Goal: Task Accomplishment & Management: Manage account settings

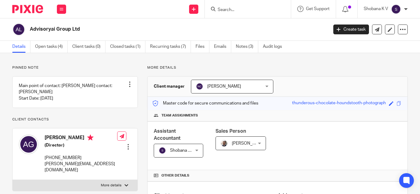
click at [393, 5] on img at bounding box center [396, 9] width 10 height 10
click at [396, 25] on li "My profile" at bounding box center [383, 24] width 41 height 9
click at [377, 25] on span "My profile" at bounding box center [381, 24] width 19 height 4
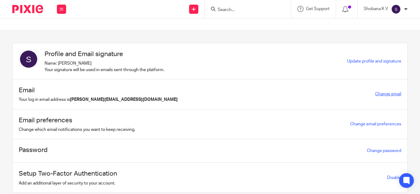
click at [380, 93] on link "Change email" at bounding box center [388, 94] width 26 height 4
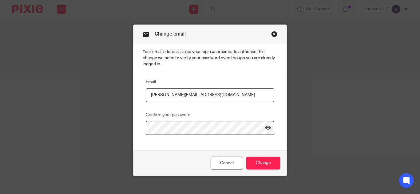
drag, startPoint x: 170, startPoint y: 95, endPoint x: 178, endPoint y: 95, distance: 8.6
click at [178, 95] on input "shobana@jumpaccounting.co.uk" at bounding box center [210, 95] width 128 height 14
type input "shobana@riseaccounting.co.uk"
click at [265, 127] on icon at bounding box center [268, 128] width 6 height 6
click at [265, 162] on input "Change" at bounding box center [263, 163] width 34 height 13
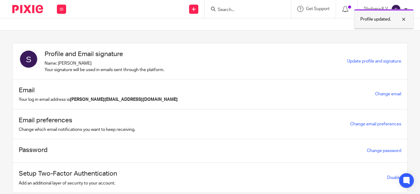
click at [403, 21] on div at bounding box center [398, 19] width 17 height 7
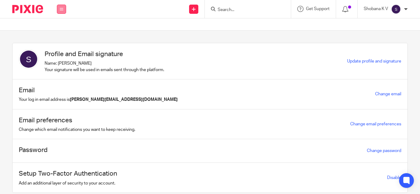
click at [63, 9] on icon at bounding box center [62, 9] width 4 height 4
click at [61, 46] on link "Clients" at bounding box center [60, 47] width 14 height 4
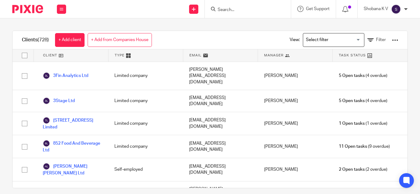
click at [395, 9] on img at bounding box center [396, 9] width 10 height 10
click at [378, 23] on span "My profile" at bounding box center [381, 24] width 19 height 4
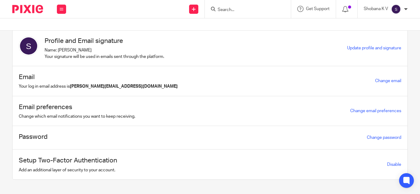
scroll to position [20, 0]
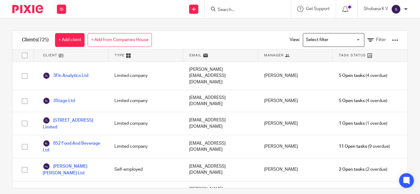
click at [396, 11] on img at bounding box center [396, 9] width 10 height 10
click at [392, 34] on span "Email integration" at bounding box center [388, 33] width 32 height 4
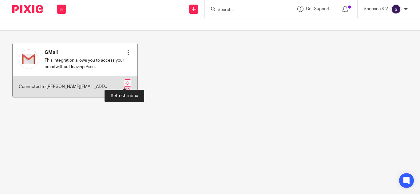
click at [124, 84] on link at bounding box center [127, 83] width 7 height 7
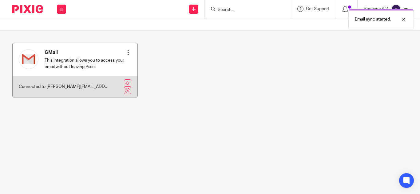
click at [125, 54] on div at bounding box center [128, 52] width 6 height 6
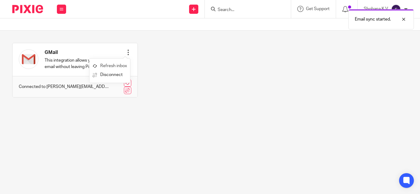
click at [118, 65] on link "Refresh inbox" at bounding box center [109, 66] width 34 height 9
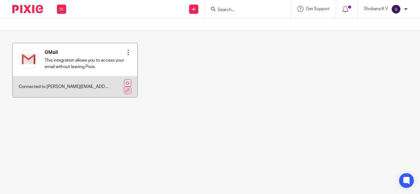
click at [125, 53] on div at bounding box center [128, 52] width 6 height 6
click at [43, 88] on p "Connected to [PERSON_NAME][EMAIL_ADDRESS][DOMAIN_NAME]" at bounding box center [64, 87] width 90 height 6
click at [124, 84] on link at bounding box center [127, 83] width 7 height 7
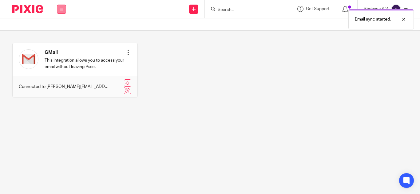
click at [65, 10] on button at bounding box center [61, 9] width 9 height 9
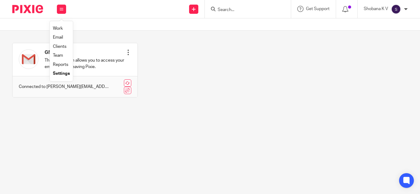
click at [62, 47] on link "Clients" at bounding box center [60, 47] width 14 height 4
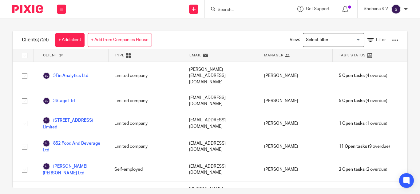
click at [231, 12] on input "Search" at bounding box center [244, 10] width 55 height 6
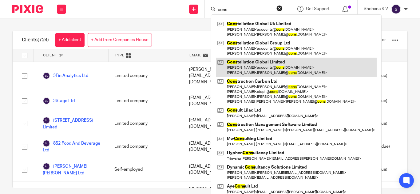
type input "cons"
click at [263, 64] on link at bounding box center [296, 67] width 161 height 19
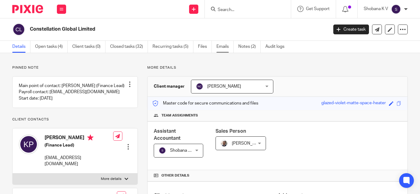
click at [225, 45] on link "Emails" at bounding box center [224, 47] width 17 height 12
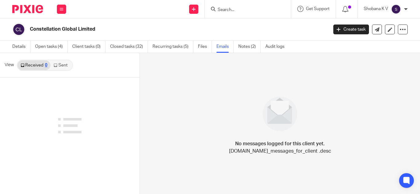
click at [66, 65] on link "Sent" at bounding box center [61, 66] width 22 height 10
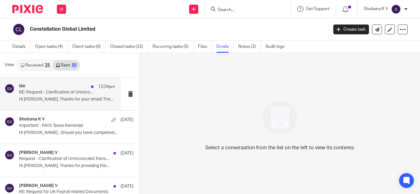
click at [65, 96] on div "Me 12:34pm RE: Request - Clarification of Unreconciled Transactions Hi Lakshika…" at bounding box center [67, 94] width 96 height 21
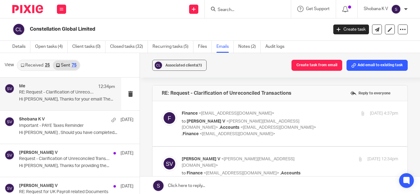
drag, startPoint x: 28, startPoint y: 66, endPoint x: 34, endPoint y: 67, distance: 6.5
click at [29, 66] on link "Received 25" at bounding box center [35, 66] width 35 height 10
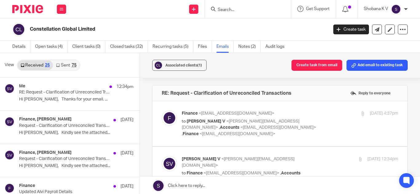
scroll to position [1, 0]
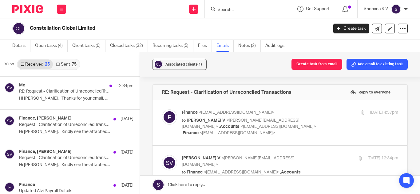
click at [70, 66] on link "Sent 75" at bounding box center [66, 65] width 26 height 10
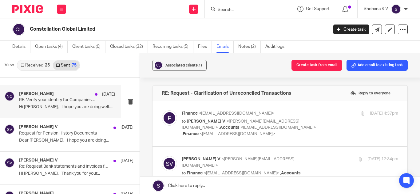
scroll to position [0, 0]
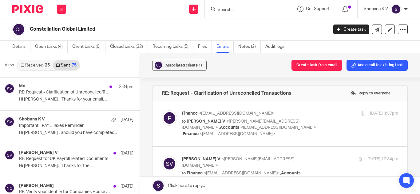
click at [401, 10] on div "Shobana K V" at bounding box center [385, 9] width 44 height 10
click at [386, 24] on span "My profile" at bounding box center [381, 24] width 19 height 4
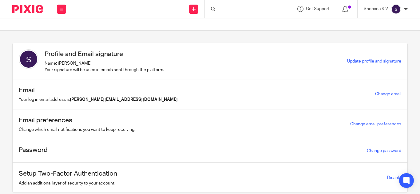
scroll to position [20, 0]
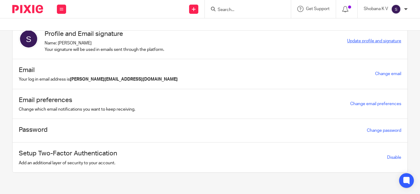
click at [377, 42] on span "Update profile and signature" at bounding box center [374, 41] width 54 height 4
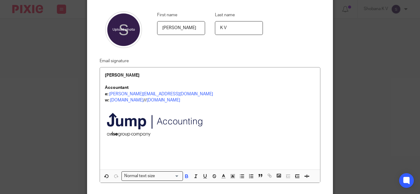
scroll to position [61, 0]
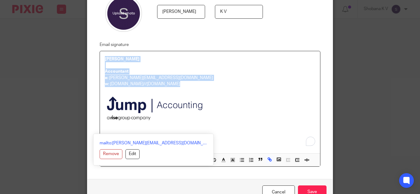
drag, startPoint x: 103, startPoint y: 58, endPoint x: 145, endPoint y: 121, distance: 75.6
click at [145, 121] on div "[PERSON_NAME] Accountant e: [PERSON_NAME][EMAIL_ADDRESS][DOMAIN_NAME] w: [DOMAI…" at bounding box center [210, 102] width 220 height 102
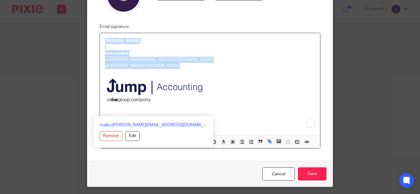
scroll to position [97, 0]
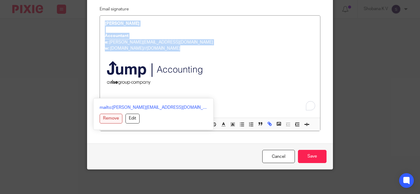
click at [122, 120] on button "Remove" at bounding box center [111, 119] width 23 height 10
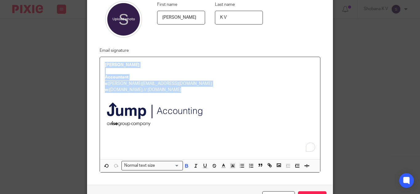
scroll to position [66, 0]
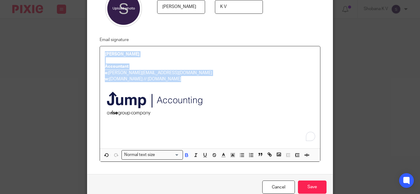
click at [167, 97] on img "To enrich screen reader interactions, please activate Accessibility in Grammarl…" at bounding box center [157, 104] width 104 height 45
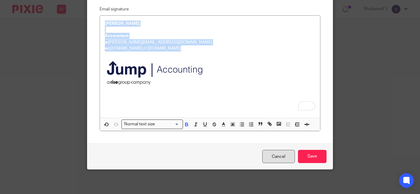
click at [266, 160] on link "Cancel" at bounding box center [278, 156] width 33 height 13
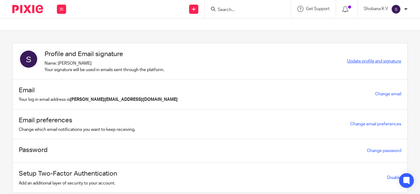
click at [357, 61] on span "Update profile and signature" at bounding box center [374, 61] width 54 height 4
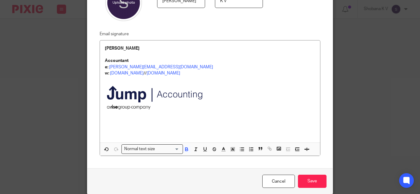
scroll to position [61, 0]
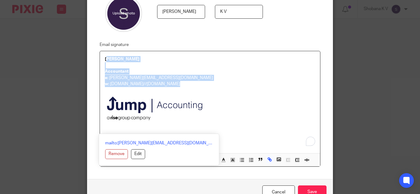
drag, startPoint x: 104, startPoint y: 58, endPoint x: 170, endPoint y: 121, distance: 91.1
click at [170, 121] on div "[PERSON_NAME] Accountant e: [PERSON_NAME][EMAIL_ADDRESS][DOMAIN_NAME] w: [DOMAI…" at bounding box center [210, 102] width 220 height 102
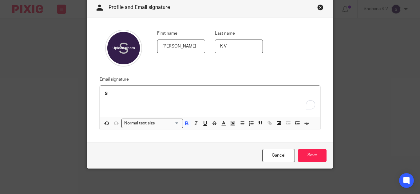
scroll to position [27, 0]
drag, startPoint x: 117, startPoint y: 95, endPoint x: 100, endPoint y: 95, distance: 17.8
click at [100, 95] on div "S" at bounding box center [210, 101] width 220 height 31
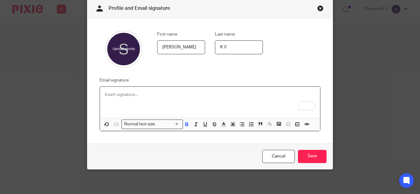
scroll to position [54, 0]
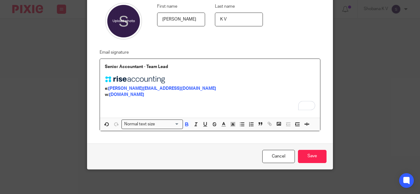
click at [102, 66] on div "Senior Accountant - Team Lead e: [PERSON_NAME][EMAIL_ADDRESS][DOMAIN_NAME] w: […" at bounding box center [210, 88] width 220 height 59
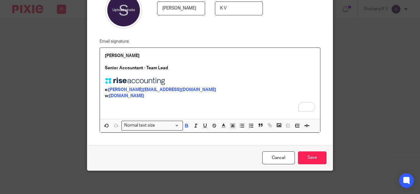
scroll to position [66, 0]
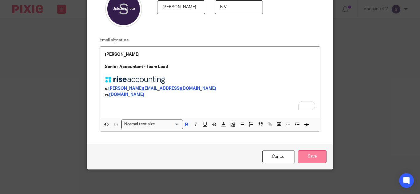
click at [298, 161] on input "Save" at bounding box center [312, 157] width 29 height 13
